Goal: Go to known website: Access a specific website the user already knows

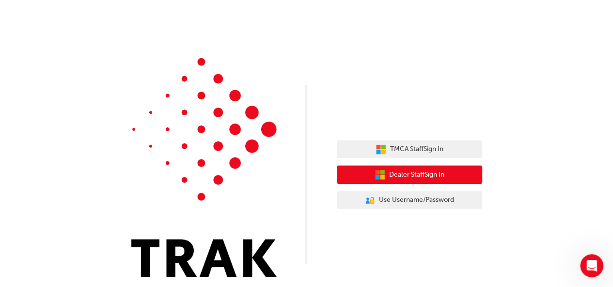
click at [402, 177] on span "Dealer Staff Sign In" at bounding box center [416, 175] width 55 height 11
